Goal: Information Seeking & Learning: Learn about a topic

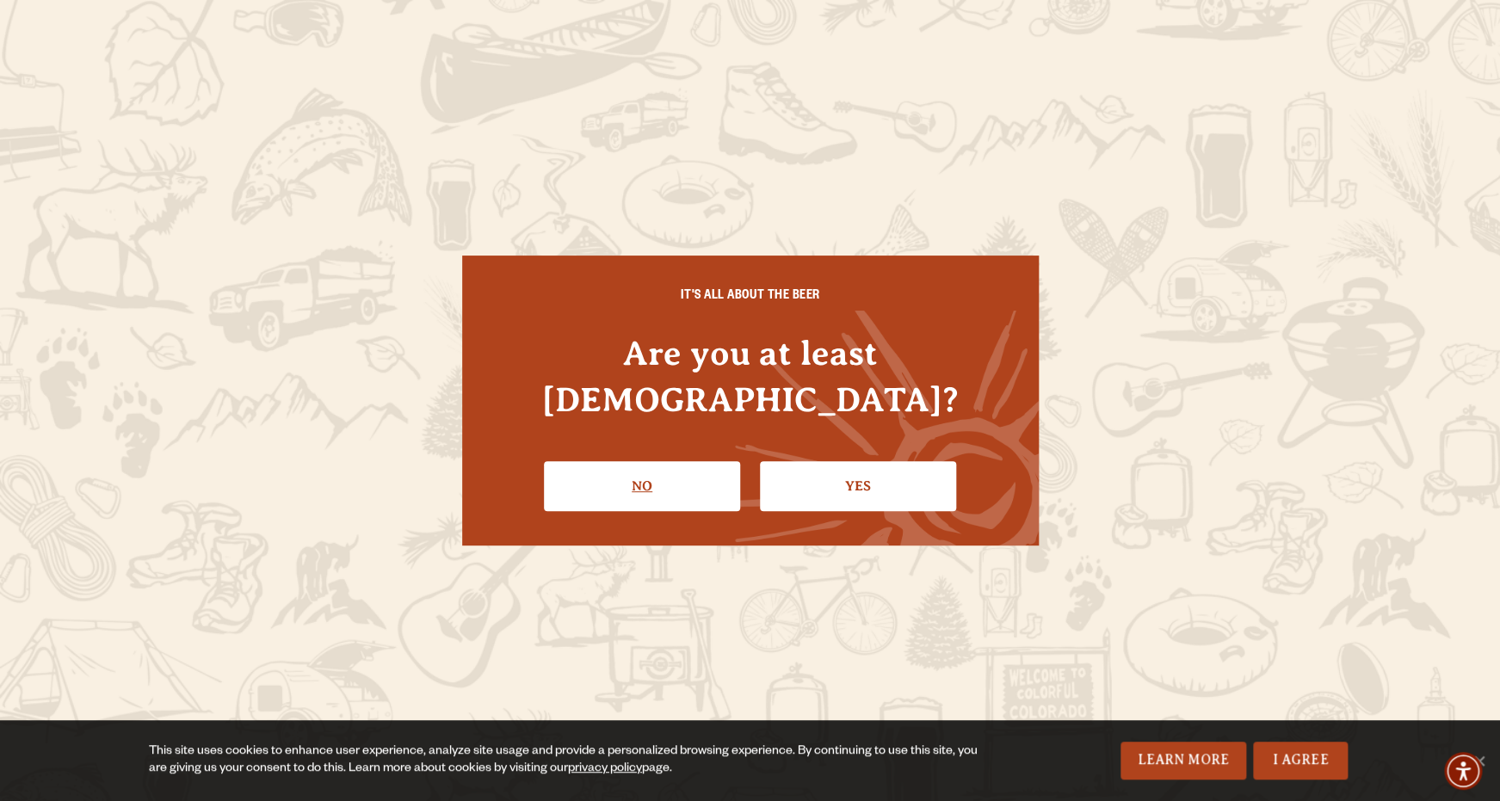
click at [605, 461] on link "No" at bounding box center [642, 486] width 196 height 50
click at [872, 461] on link "Yes" at bounding box center [858, 486] width 196 height 50
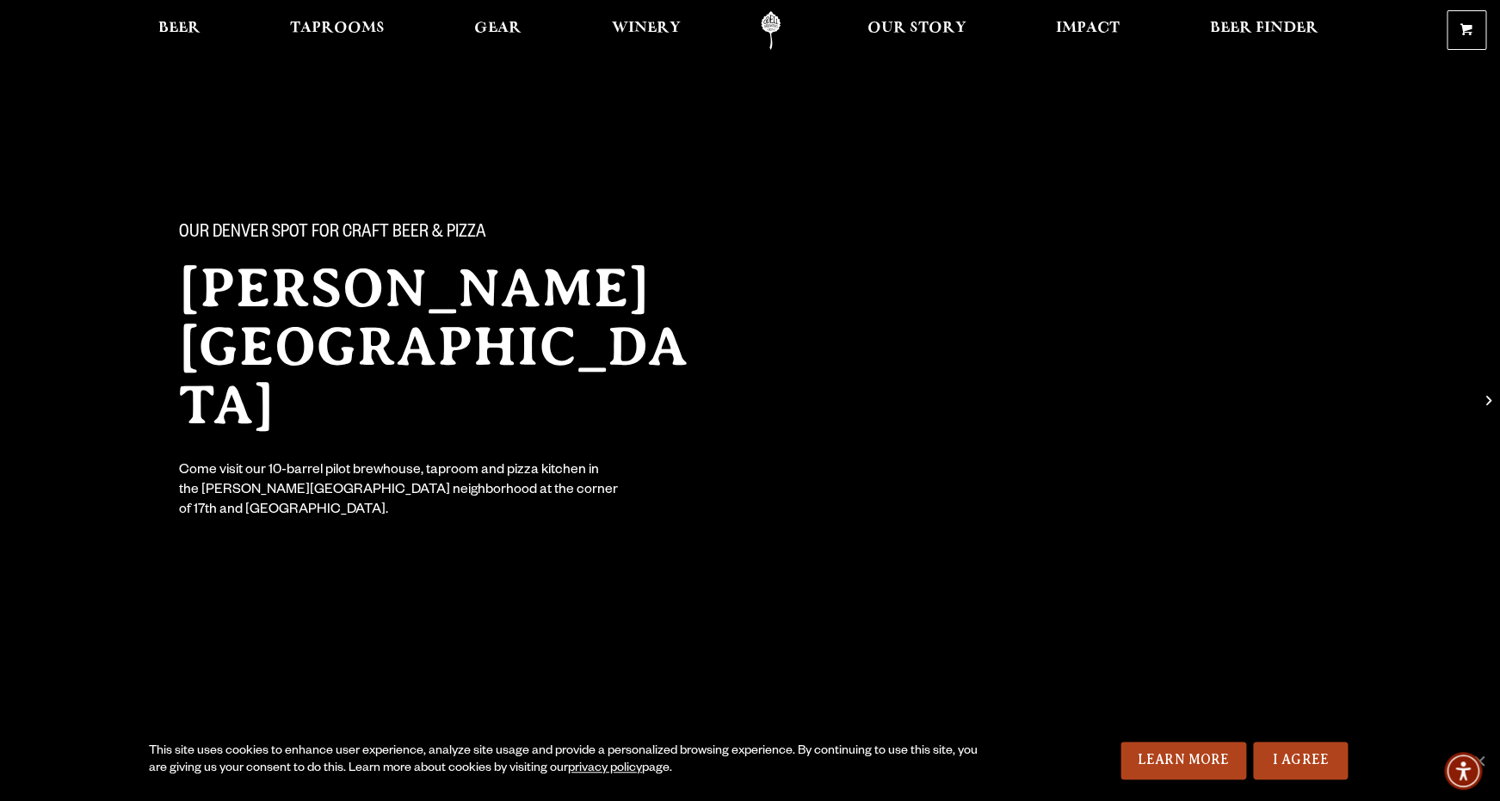
click at [1313, 798] on div "This site uses cookies to enhance user experience, analyze site usage and provi…" at bounding box center [750, 760] width 1500 height 81
click at [1316, 776] on link "I Agree" at bounding box center [1300, 761] width 95 height 38
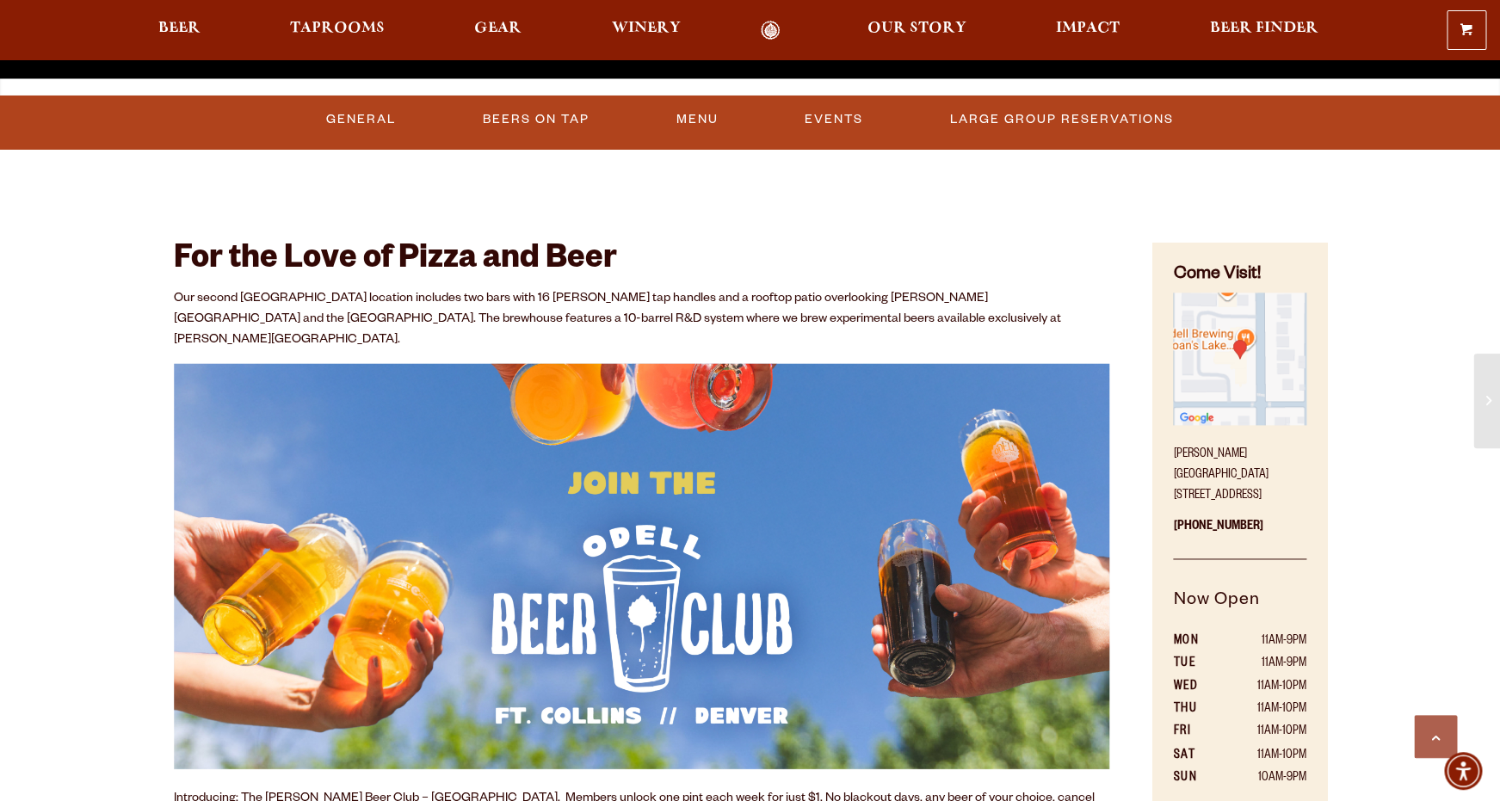
scroll to position [762, 0]
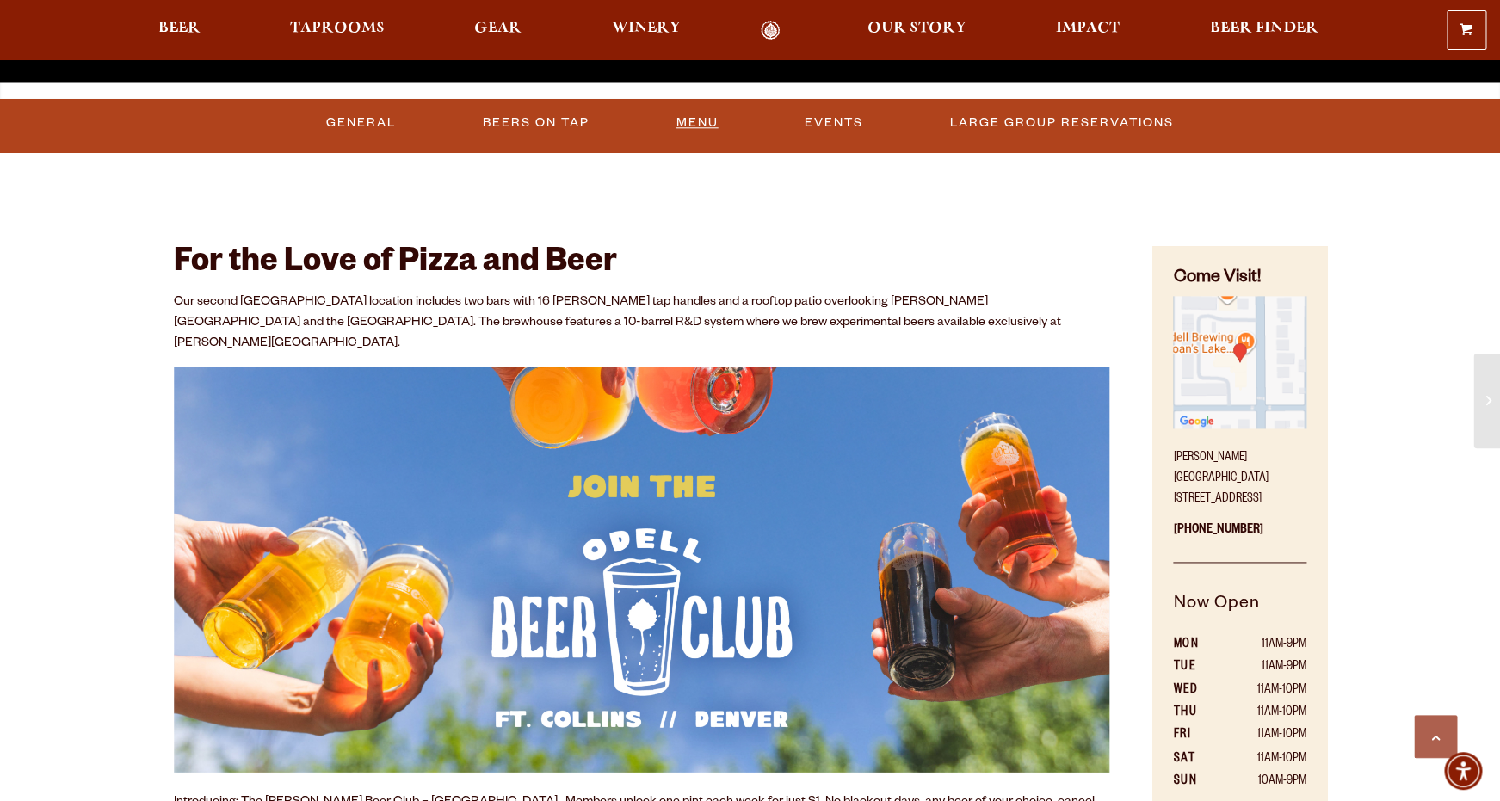
click at [702, 119] on link "Menu" at bounding box center [697, 123] width 56 height 40
